Goal: Information Seeking & Learning: Learn about a topic

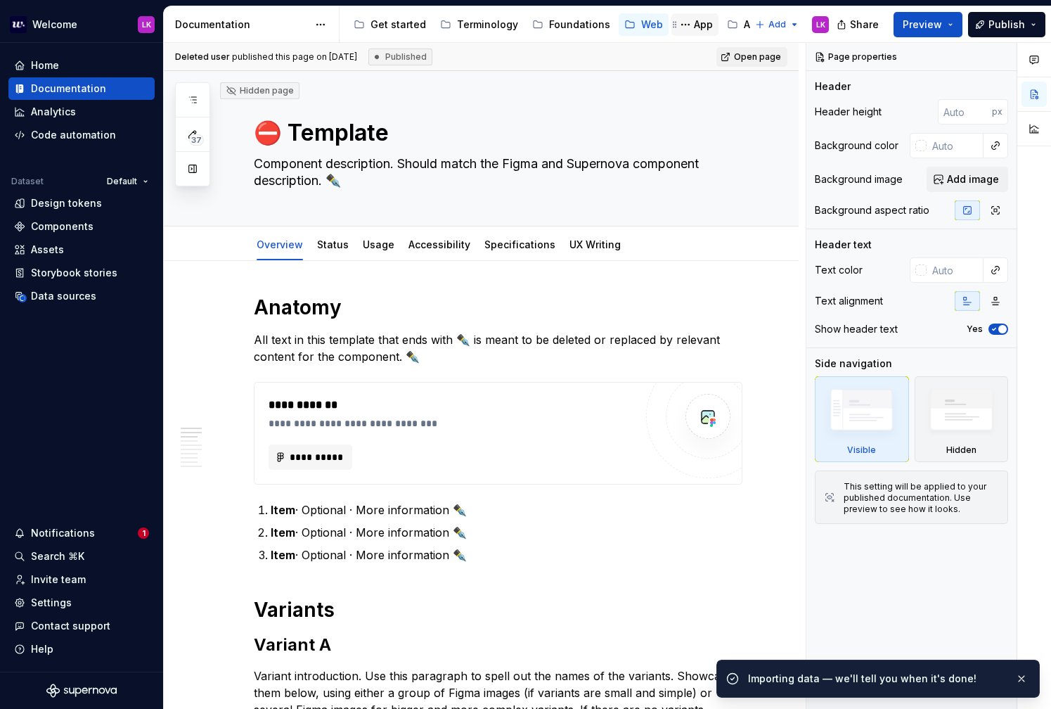
click at [694, 21] on div "App" at bounding box center [703, 25] width 19 height 14
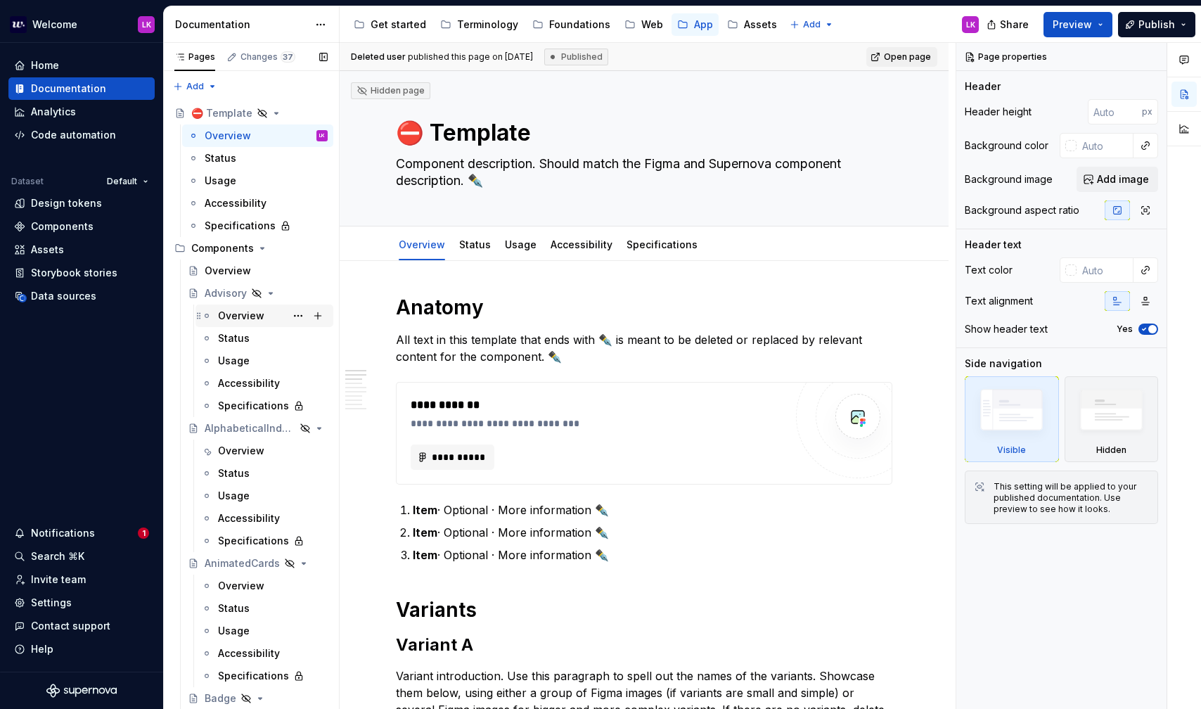
click at [281, 314] on div "Overview" at bounding box center [273, 316] width 110 height 20
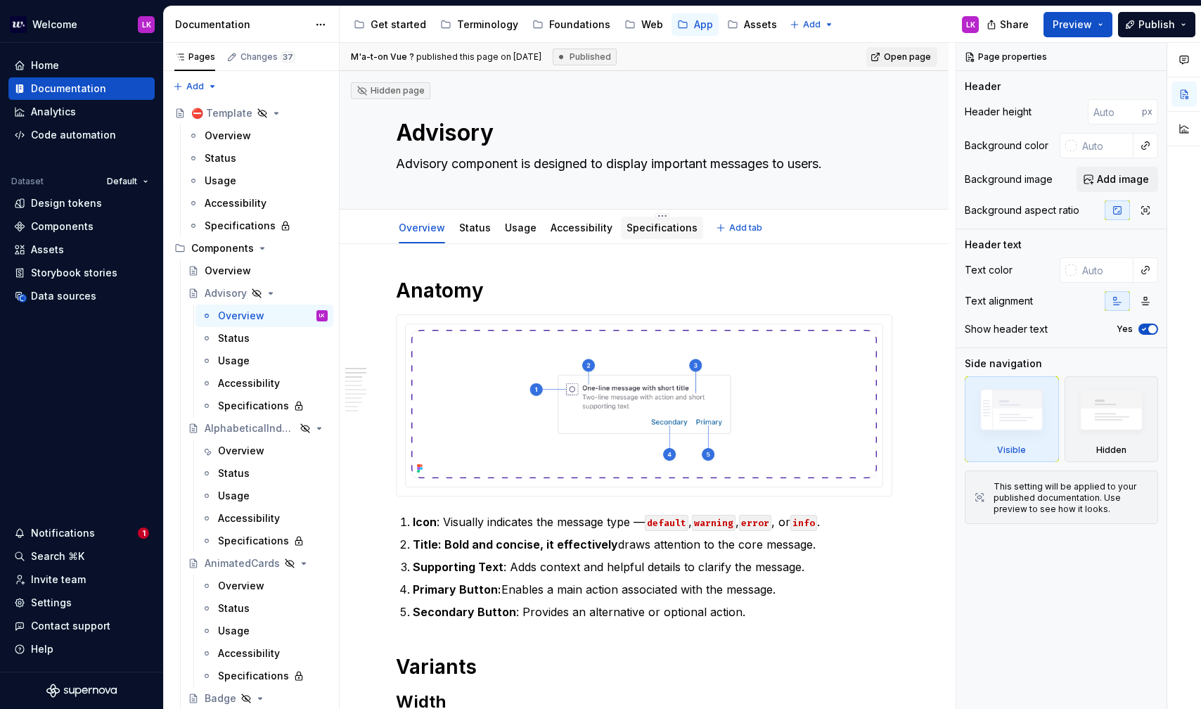
click at [637, 230] on link "Specifications" at bounding box center [662, 228] width 71 height 12
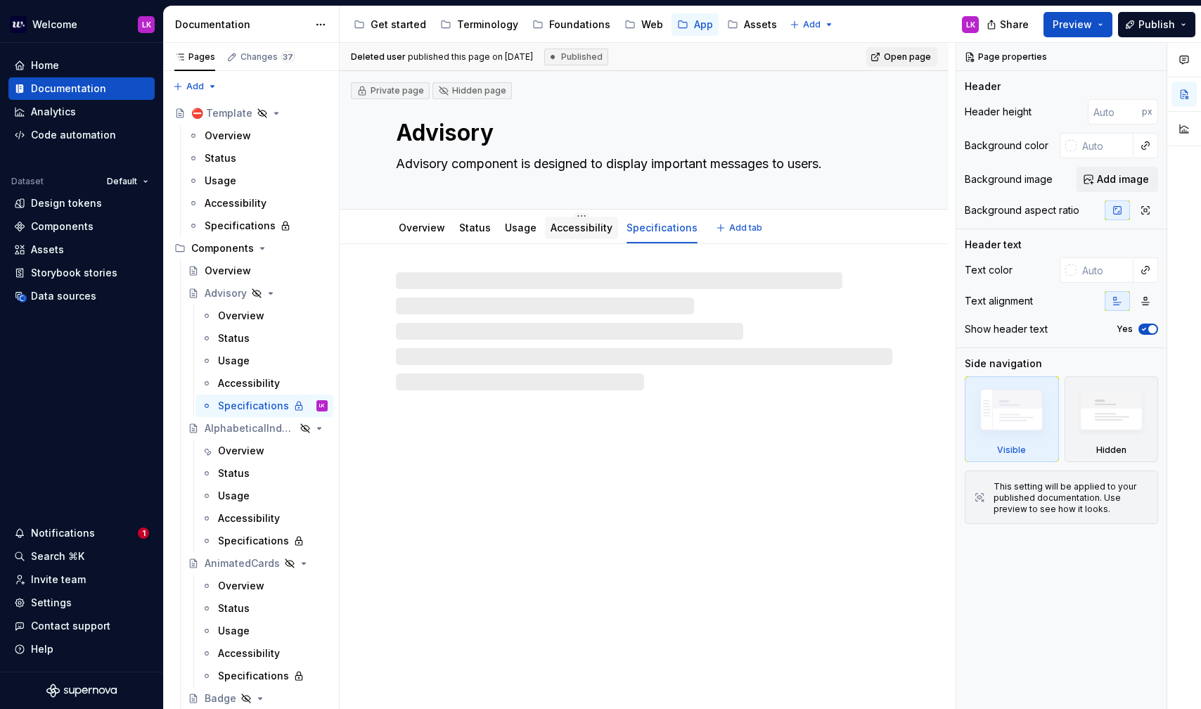
click at [566, 233] on link "Accessibility" at bounding box center [582, 228] width 62 height 12
click at [511, 236] on div "Usage" at bounding box center [521, 227] width 32 height 17
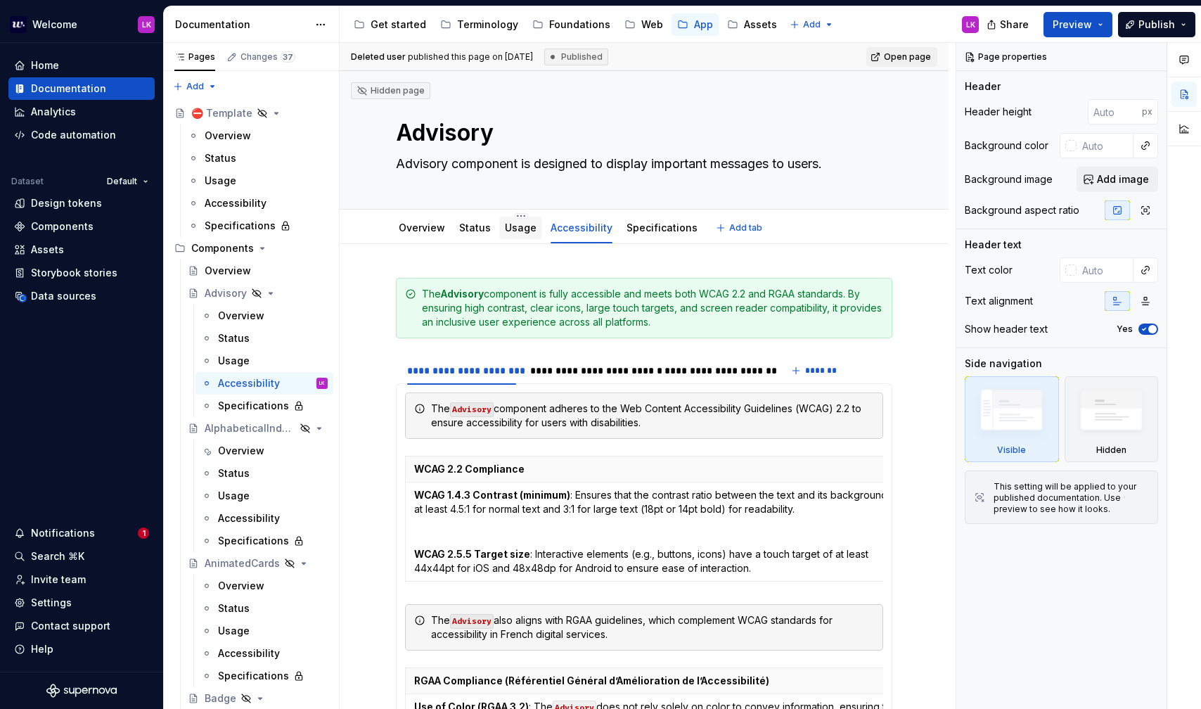
click at [515, 233] on div "Usage" at bounding box center [521, 228] width 32 height 14
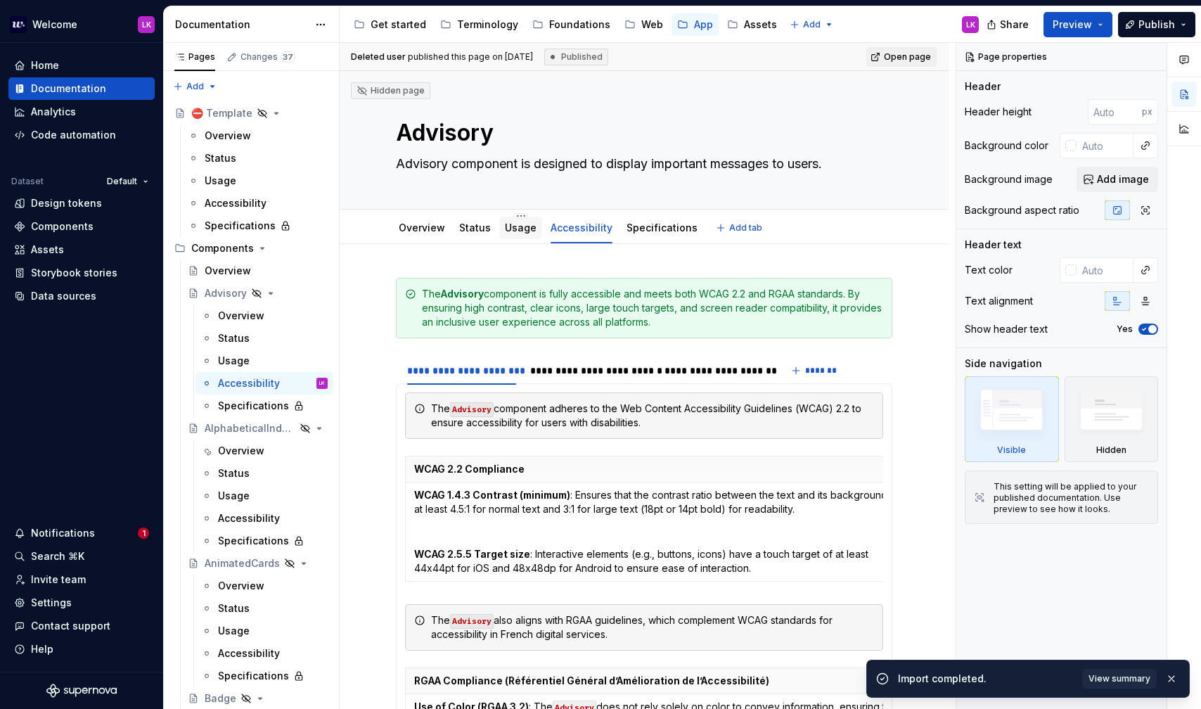
click at [515, 233] on div "Usage" at bounding box center [521, 228] width 32 height 14
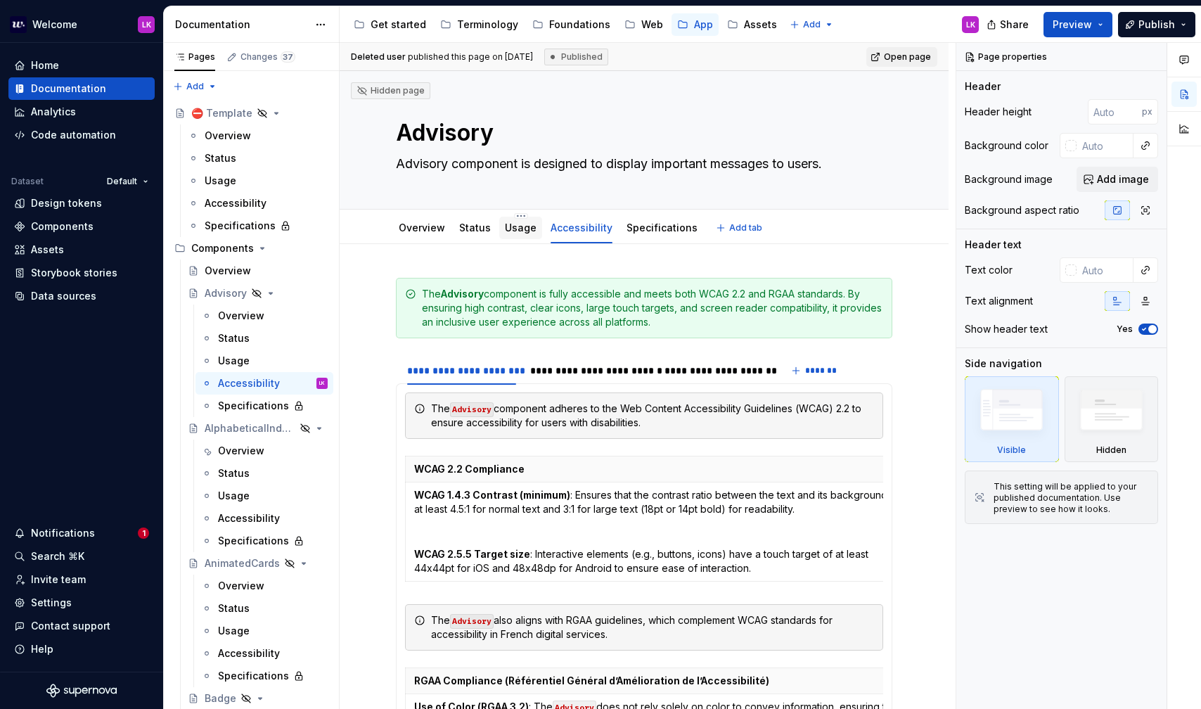
click at [518, 224] on link "Usage" at bounding box center [521, 228] width 32 height 12
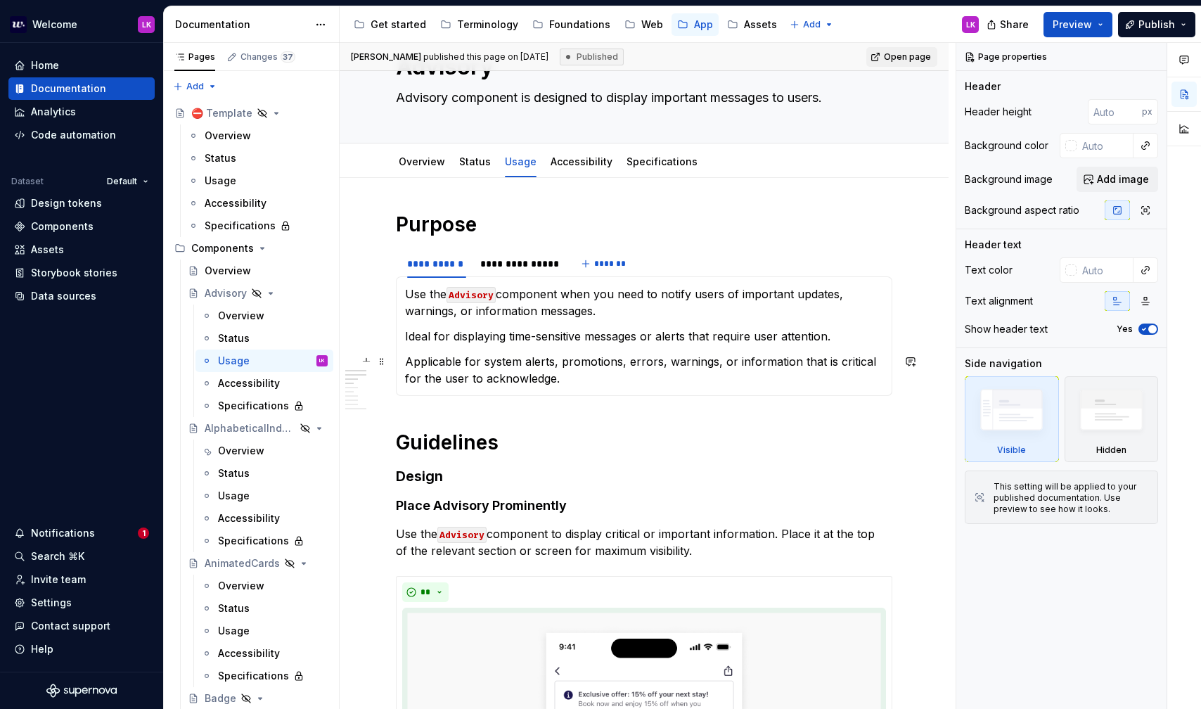
scroll to position [67, 0]
click at [504, 269] on div "**********" at bounding box center [518, 263] width 77 height 14
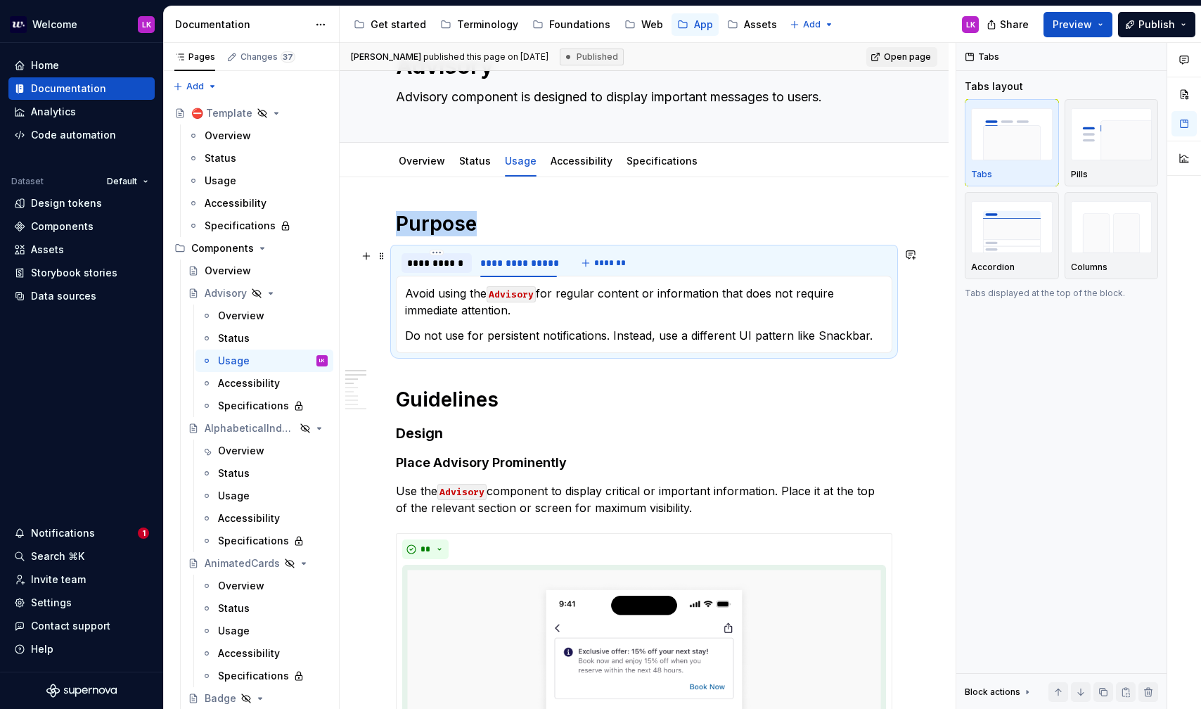
click at [444, 262] on div "**********" at bounding box center [436, 263] width 59 height 14
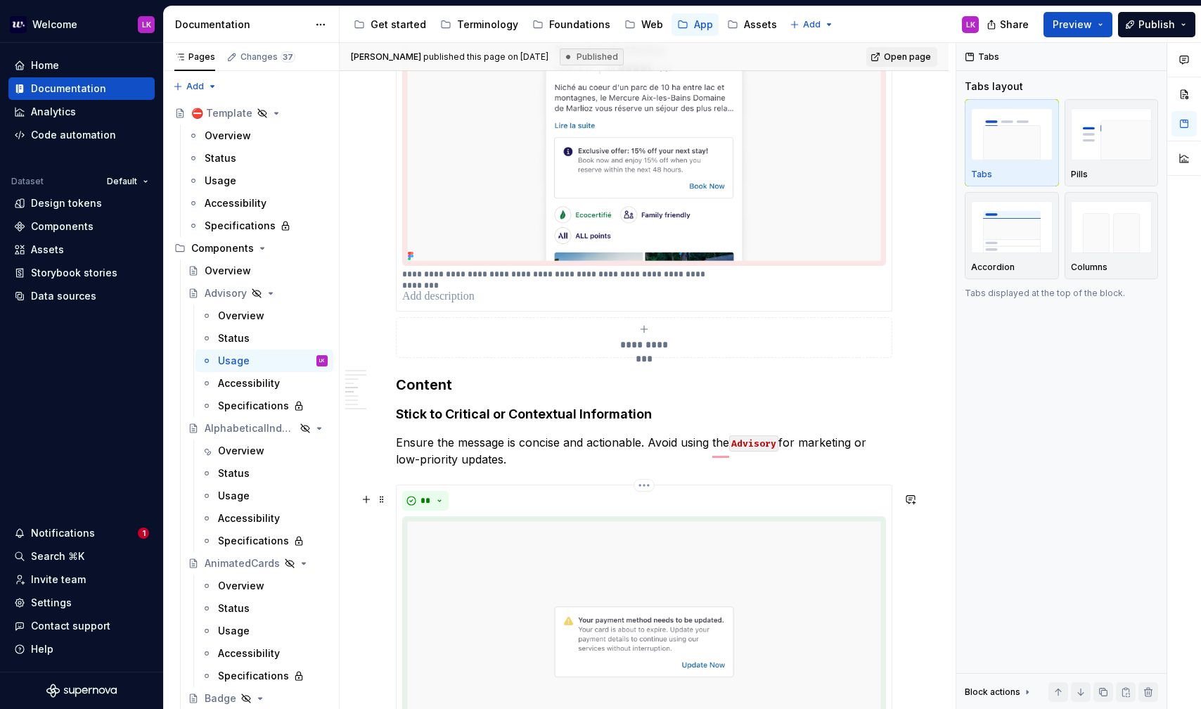
scroll to position [0, 0]
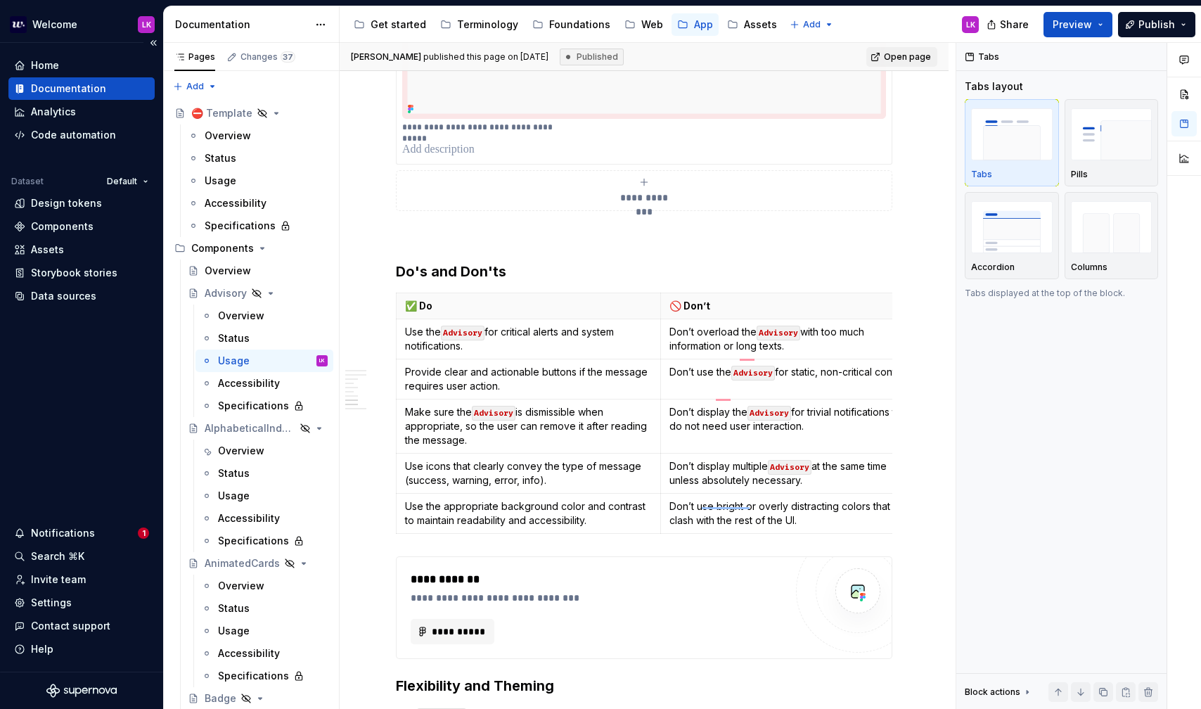
type textarea "*"
